Goal: Information Seeking & Learning: Learn about a topic

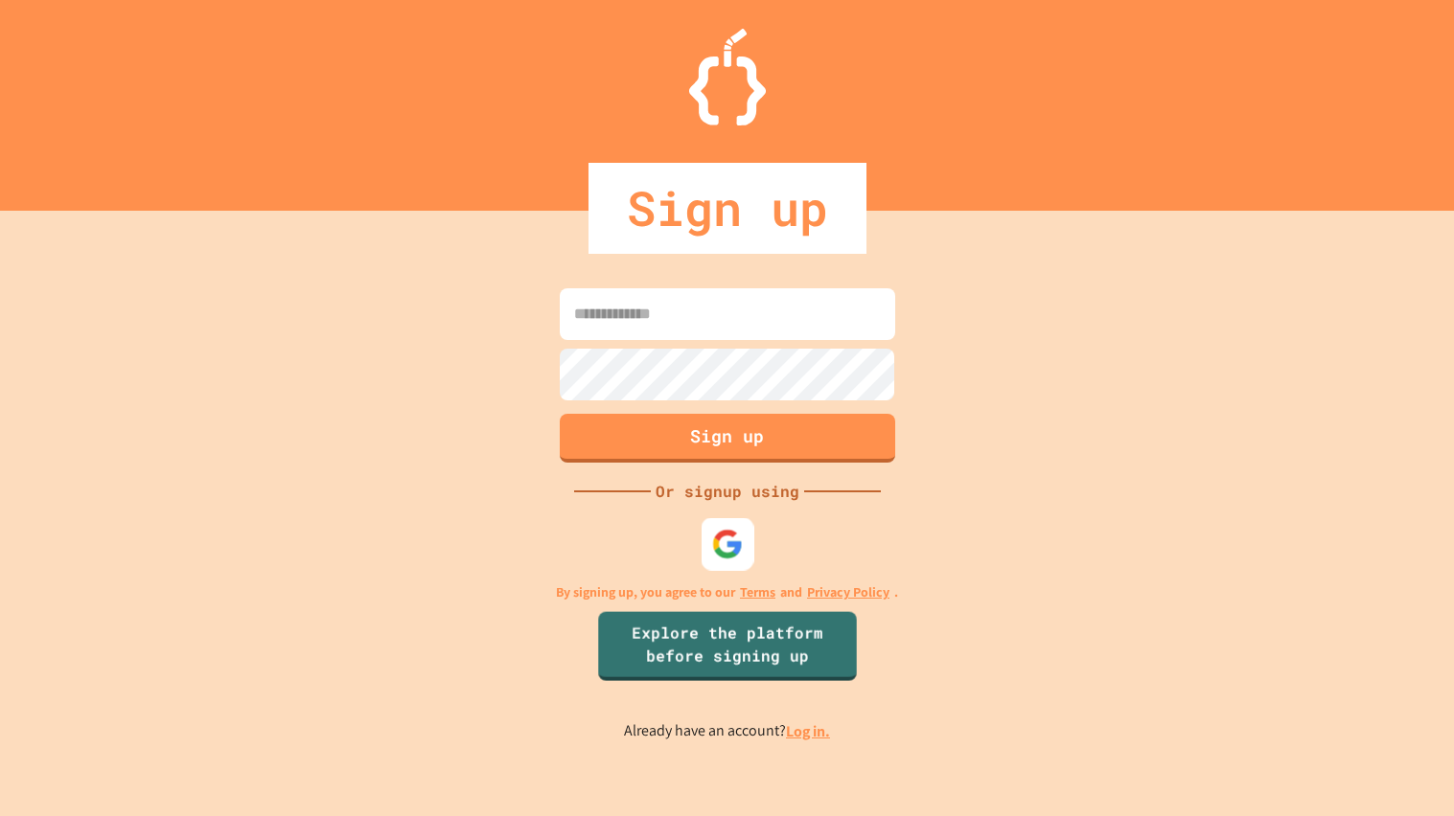
click at [721, 558] on img at bounding box center [727, 544] width 32 height 32
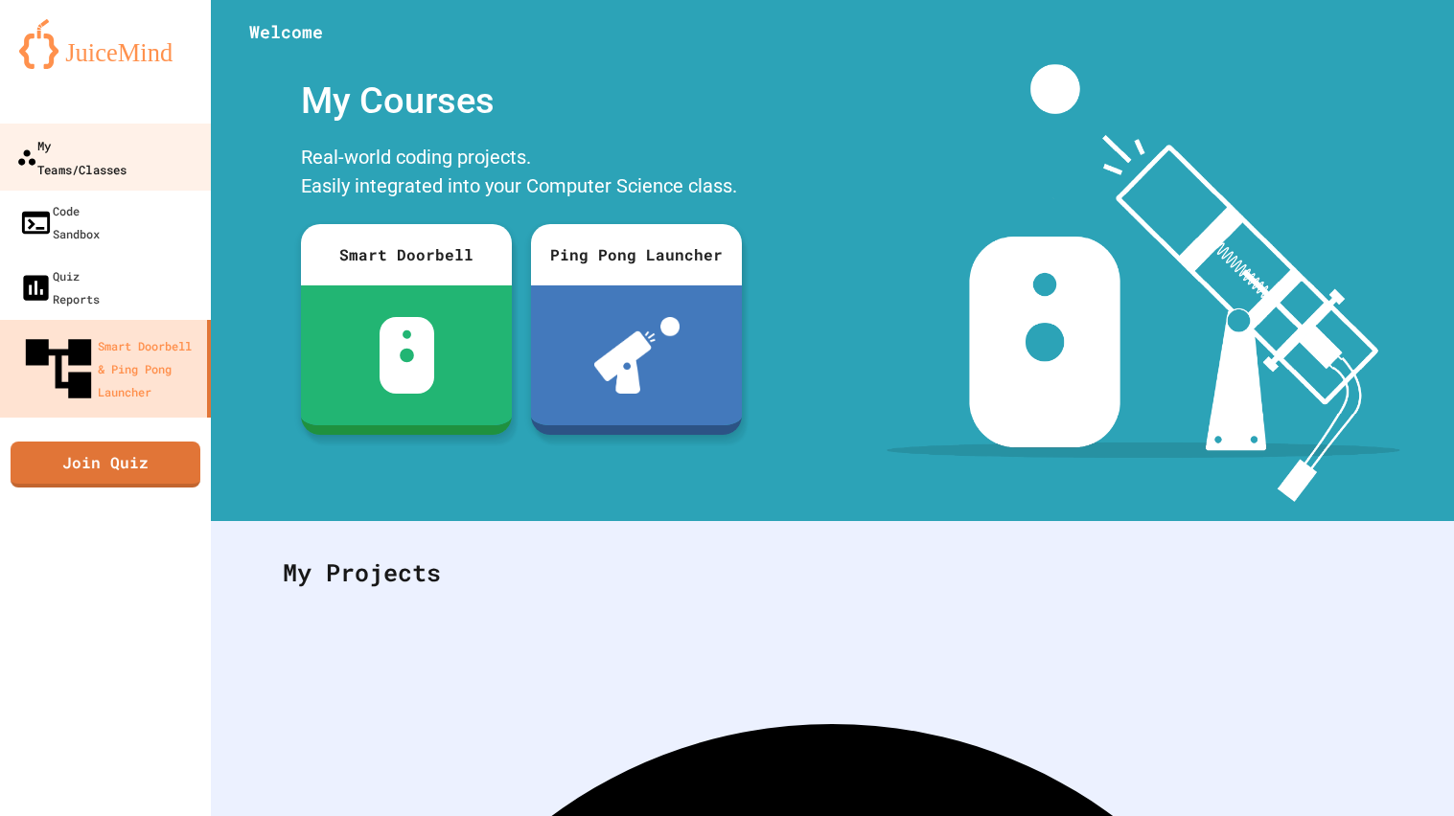
click at [126, 153] on div "My Teams/Classes" at bounding box center [71, 156] width 110 height 47
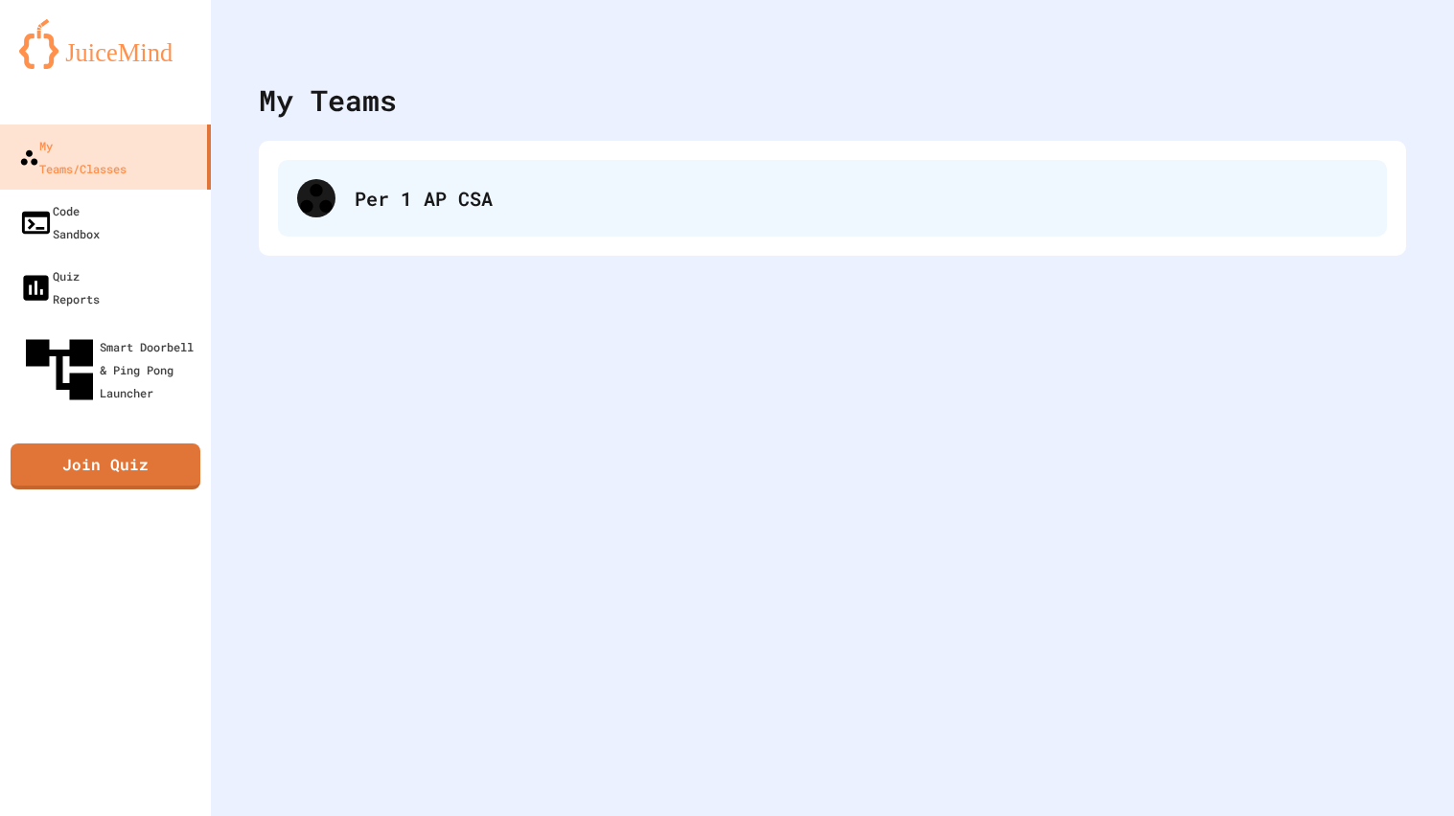
click at [283, 176] on div "Per 1 AP CSA" at bounding box center [832, 198] width 1109 height 77
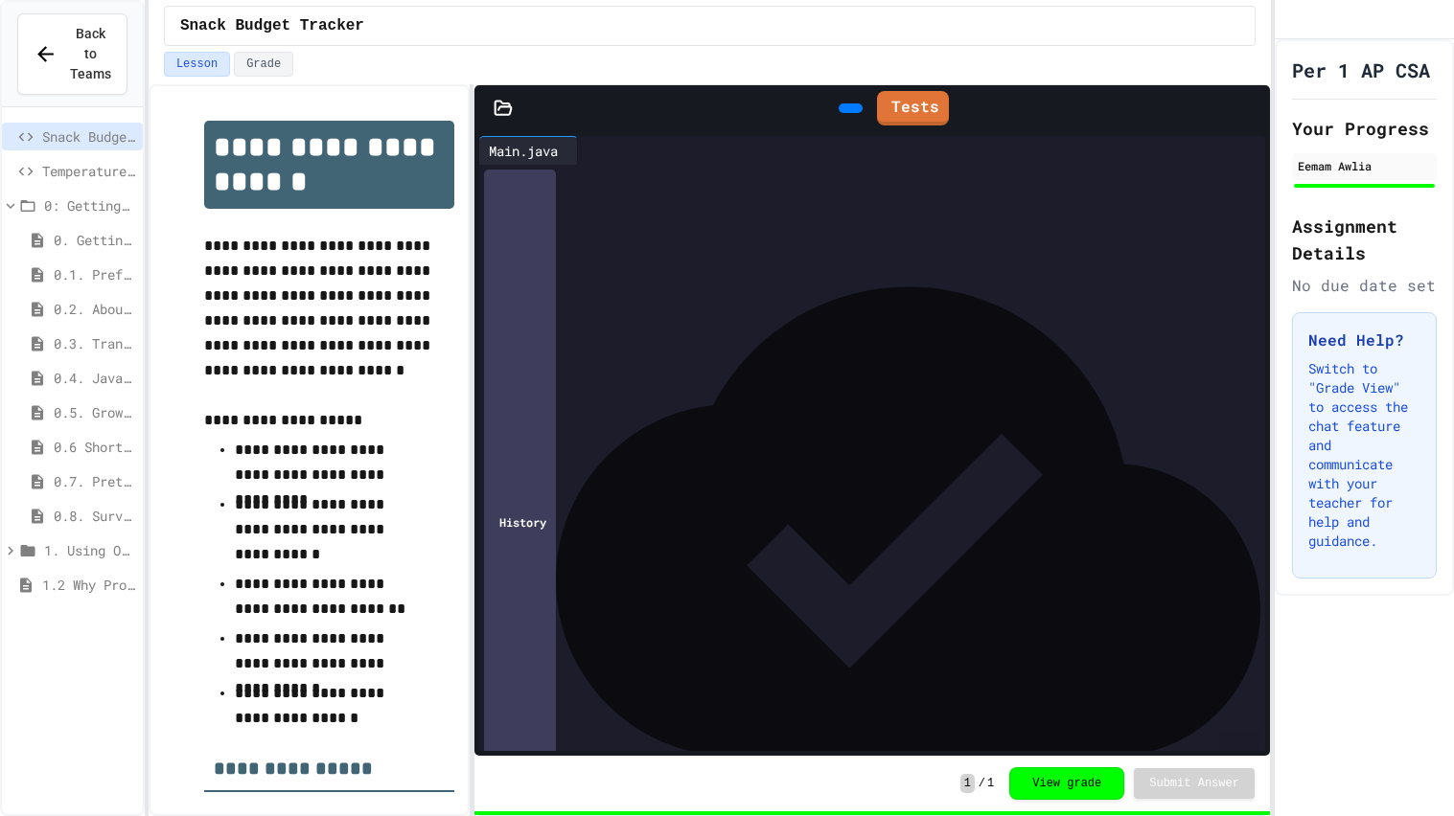
click at [75, 540] on span "1. Using Objects and Methods" at bounding box center [89, 550] width 91 height 20
click at [101, 609] on span "1.3. Expressions and Output [New]" at bounding box center [94, 619] width 81 height 20
